Goal: Navigation & Orientation: Find specific page/section

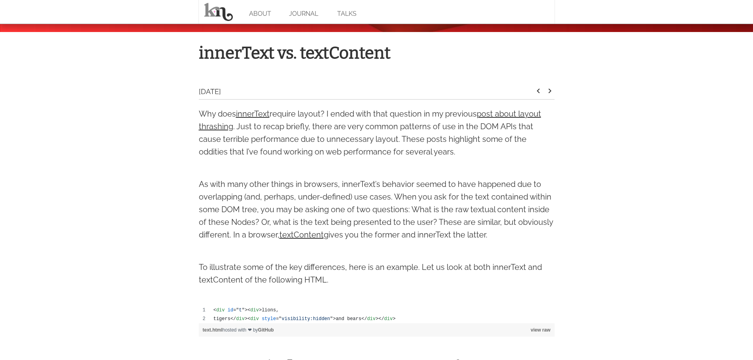
scroll to position [107, 0]
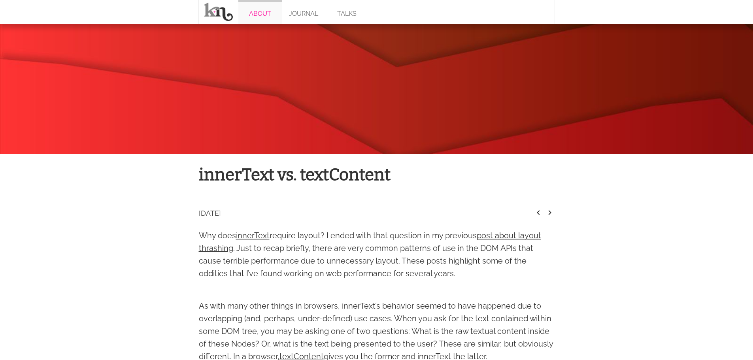
click at [261, 17] on link "ABOUT" at bounding box center [259, 12] width 43 height 24
click at [305, 19] on link "JOURNAL" at bounding box center [303, 12] width 43 height 24
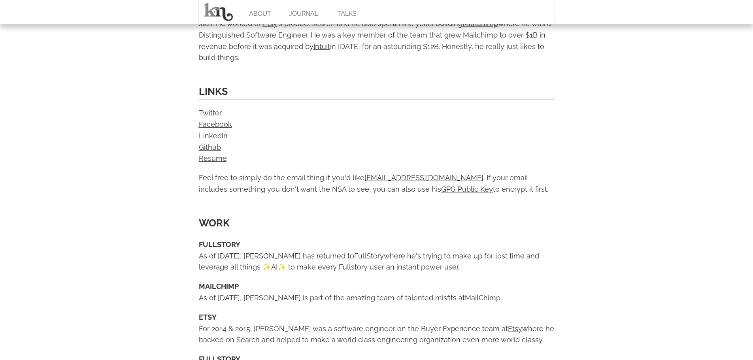
scroll to position [356, 0]
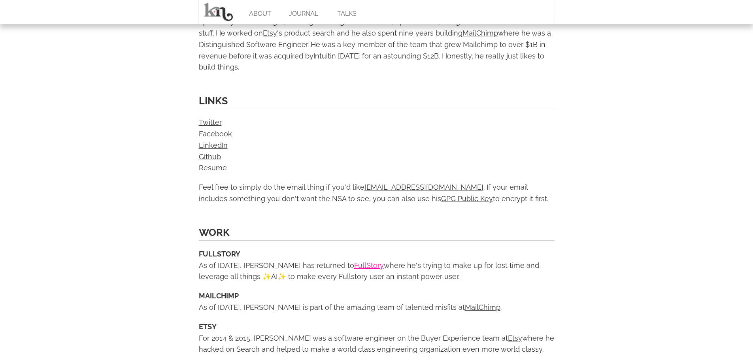
click at [354, 261] on link "FullStory" at bounding box center [369, 265] width 30 height 8
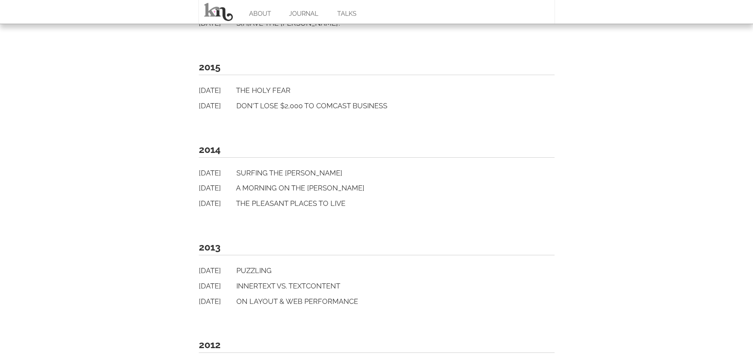
scroll to position [791, 0]
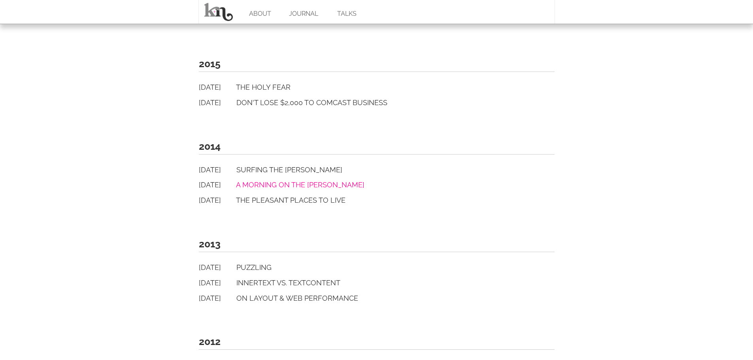
click at [272, 183] on link "A Morning On The [PERSON_NAME]" at bounding box center [300, 185] width 128 height 8
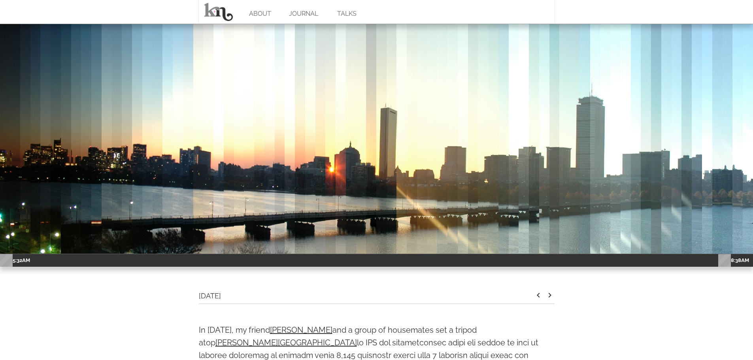
scroll to position [40, 0]
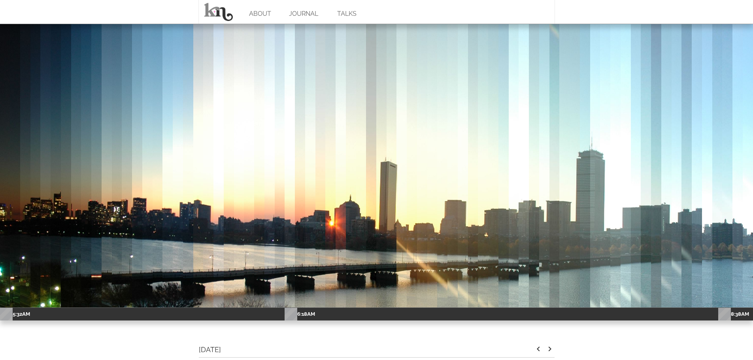
click at [291, 200] on img at bounding box center [290, 231] width 10 height 494
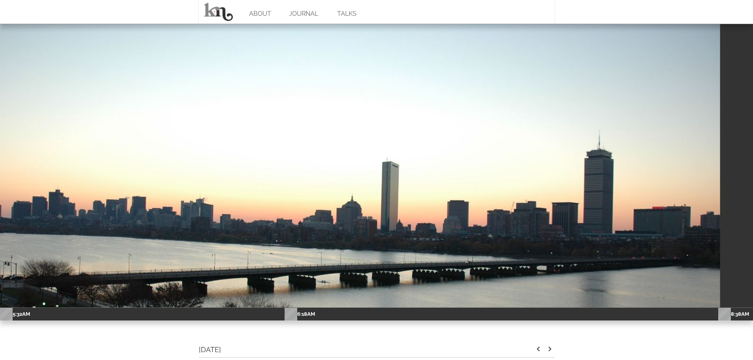
click at [291, 200] on div at bounding box center [376, 231] width 753 height 494
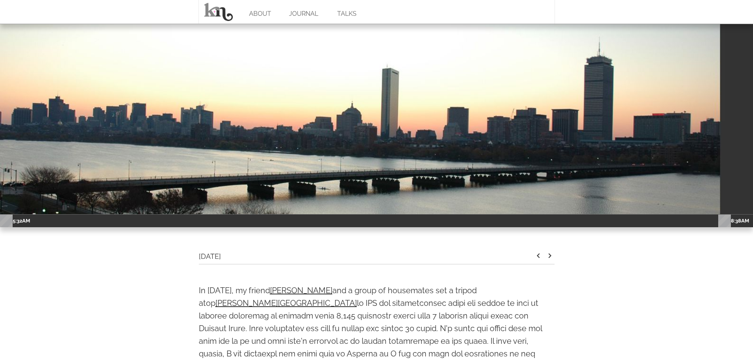
scroll to position [119, 0]
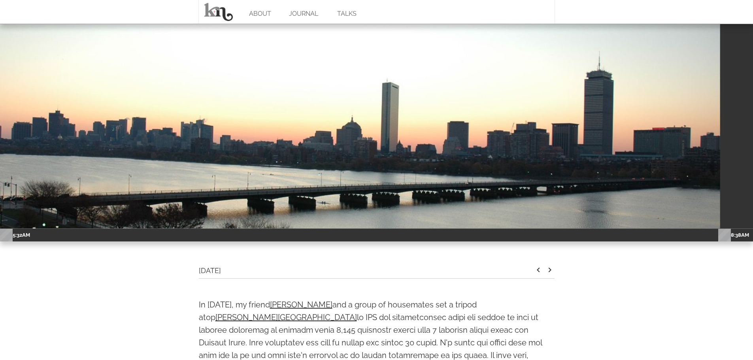
click at [181, 136] on div at bounding box center [376, 152] width 753 height 494
click at [149, 232] on div "5:32AM 6:18AM 8:38AM" at bounding box center [376, 235] width 753 height 13
click at [19, 236] on span "5:32AM" at bounding box center [21, 235] width 17 height 6
click at [549, 270] on icon "keyboard_arrow_right" at bounding box center [549, 269] width 9 height 9
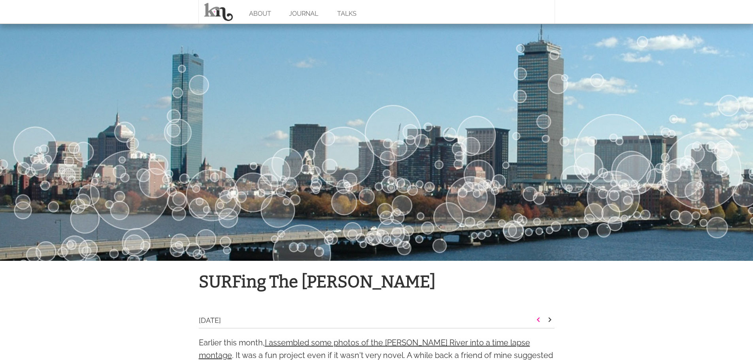
click at [538, 320] on icon "keyboard_arrow_left" at bounding box center [538, 319] width 9 height 9
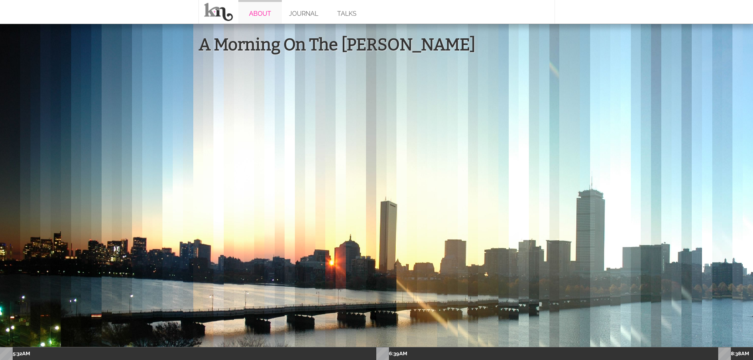
click at [253, 13] on link "ABOUT" at bounding box center [259, 12] width 43 height 24
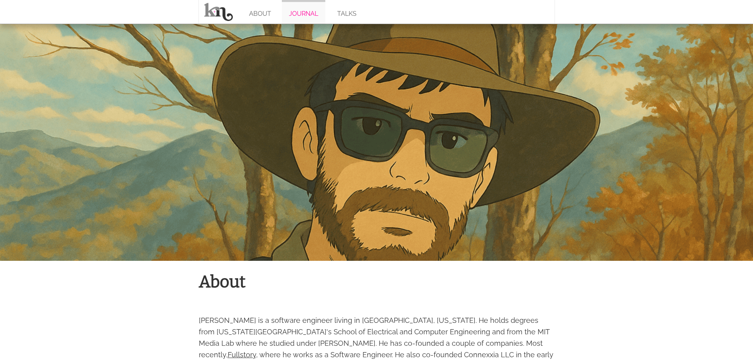
click at [289, 14] on link "JOURNAL" at bounding box center [303, 12] width 43 height 24
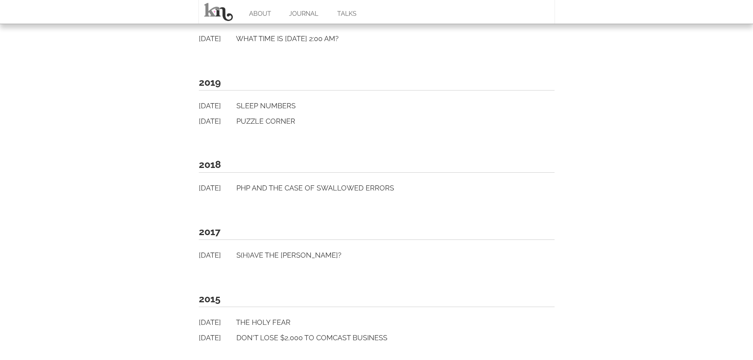
scroll to position [672, 0]
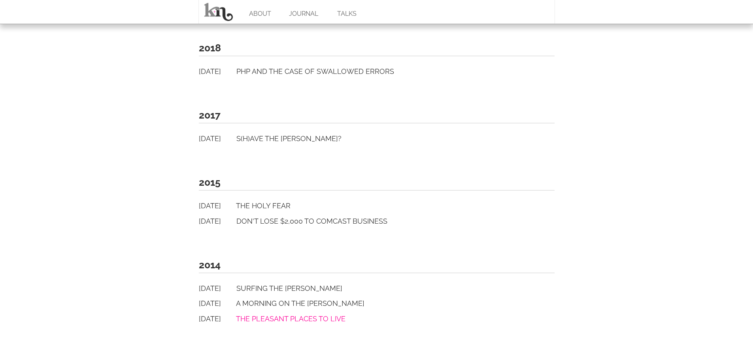
click at [294, 318] on link "The Pleasant Places to Live" at bounding box center [291, 319] width 110 height 8
click at [294, 303] on link "A Morning On The Charles" at bounding box center [300, 303] width 128 height 8
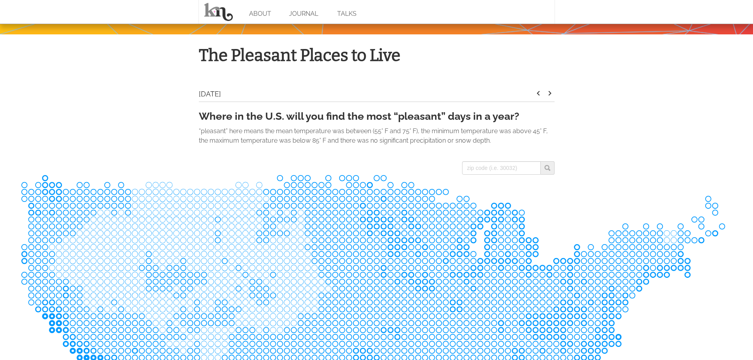
scroll to position [74, 0]
